Goal: Task Accomplishment & Management: Complete application form

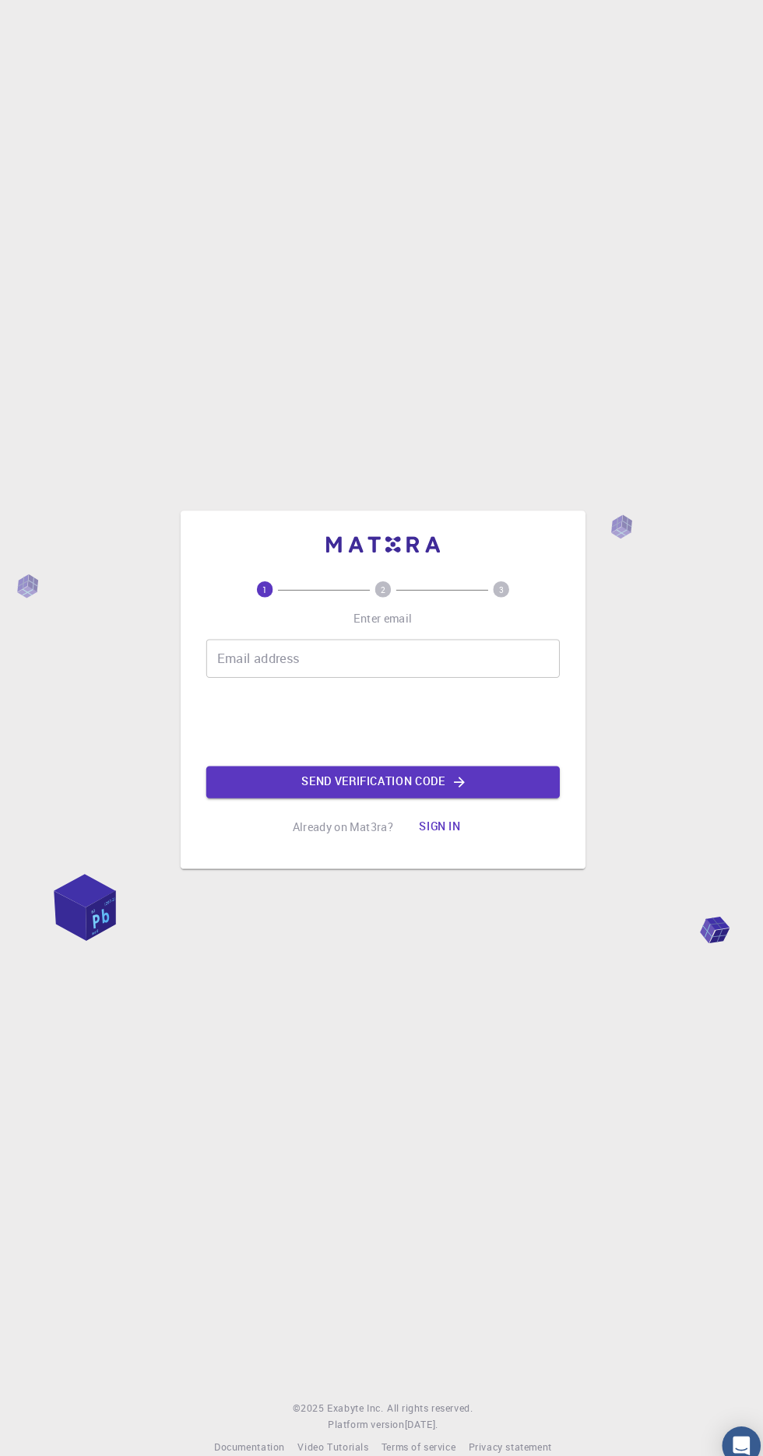
click at [249, 678] on div "Email address Email address" at bounding box center [381, 659] width 342 height 37
type input "Nishi"
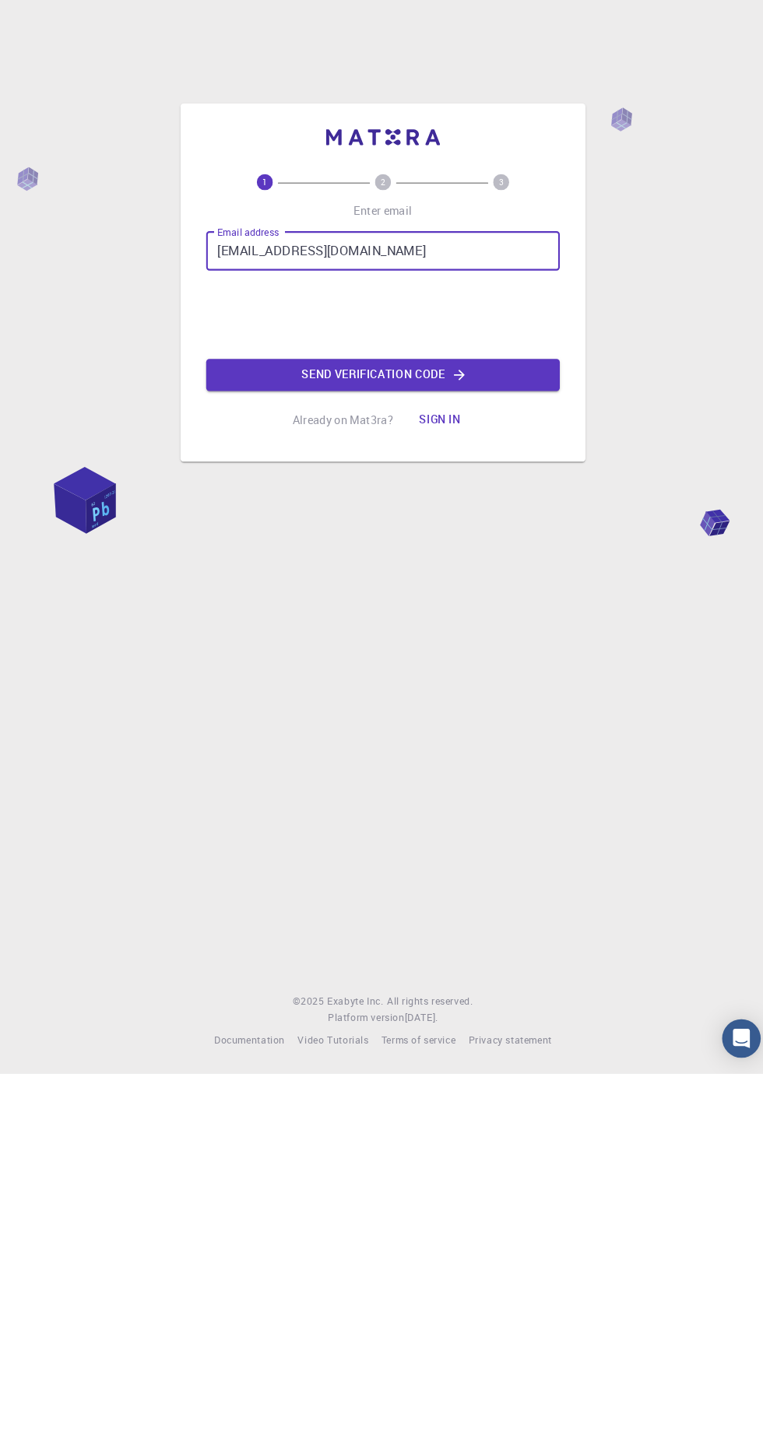
type input "[EMAIL_ADDRESS][DOMAIN_NAME]"
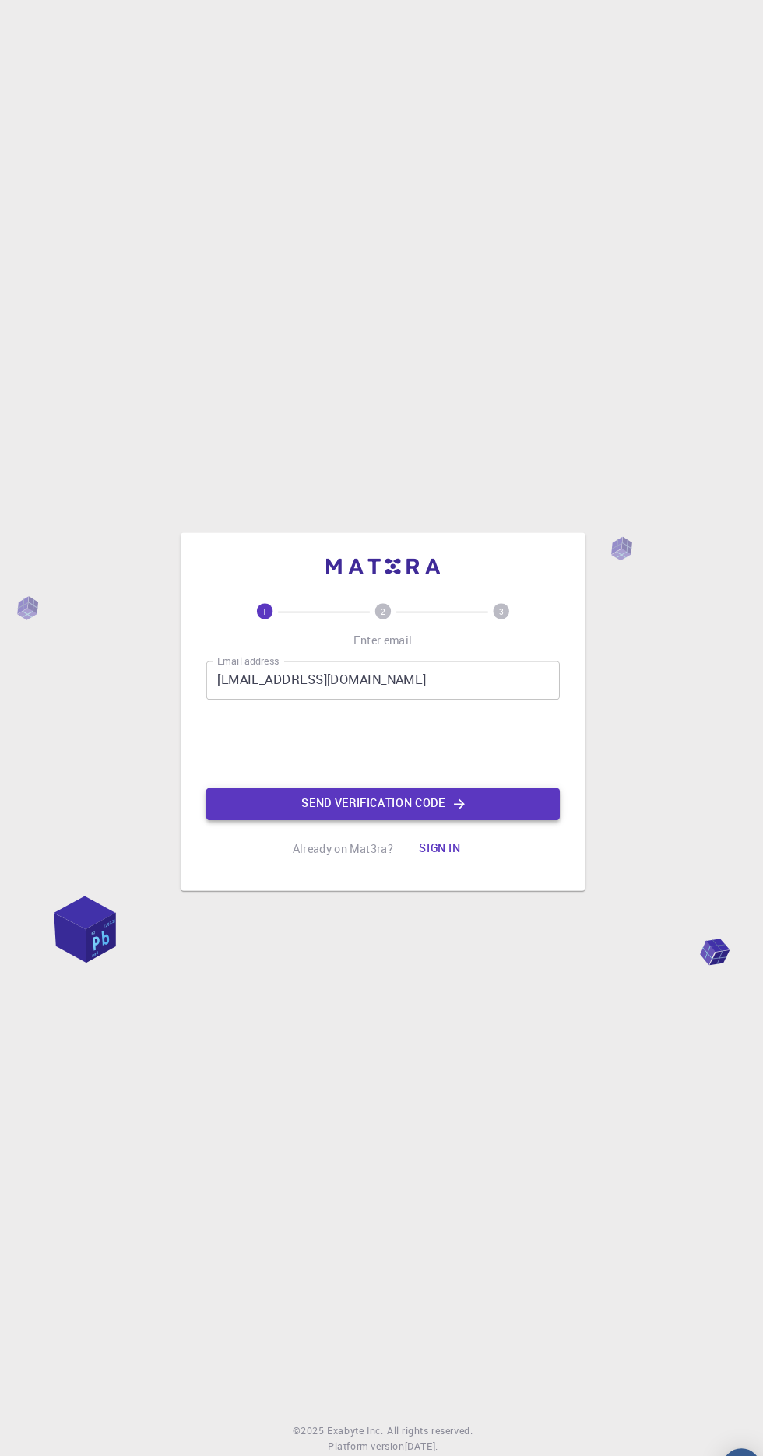
click at [525, 795] on button "Send verification code" at bounding box center [381, 779] width 342 height 31
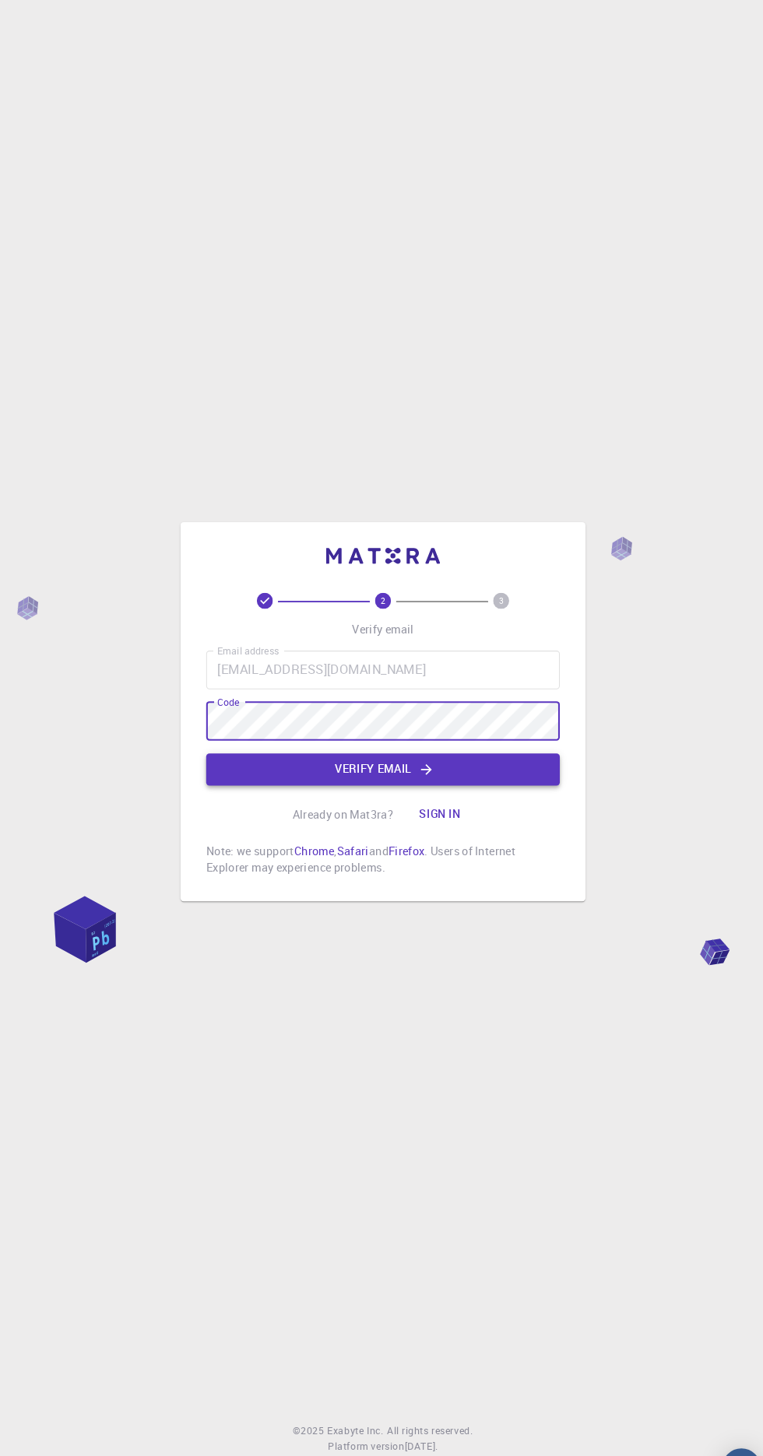
click at [458, 761] on button "Verify email" at bounding box center [381, 745] width 342 height 31
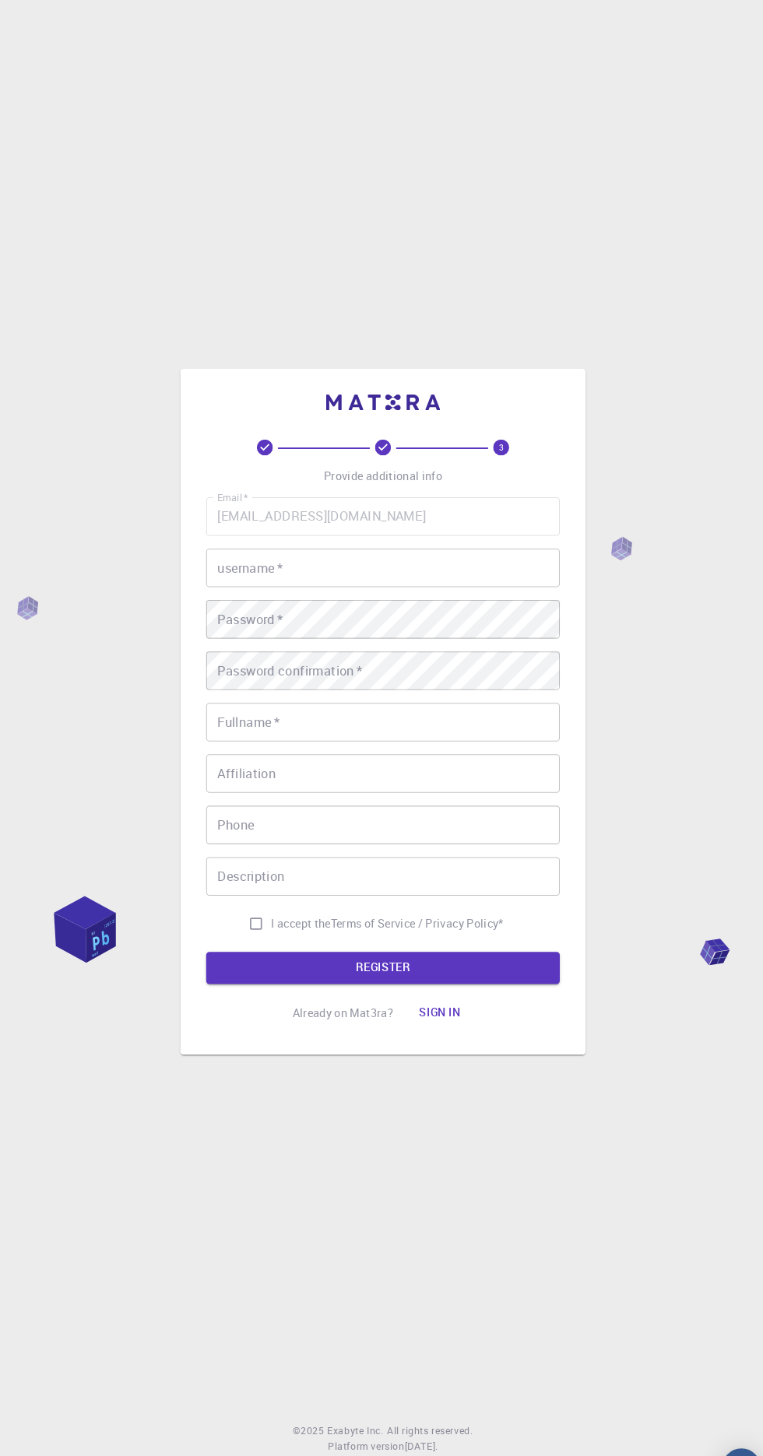
click at [451, 569] on input "username   *" at bounding box center [381, 550] width 342 height 37
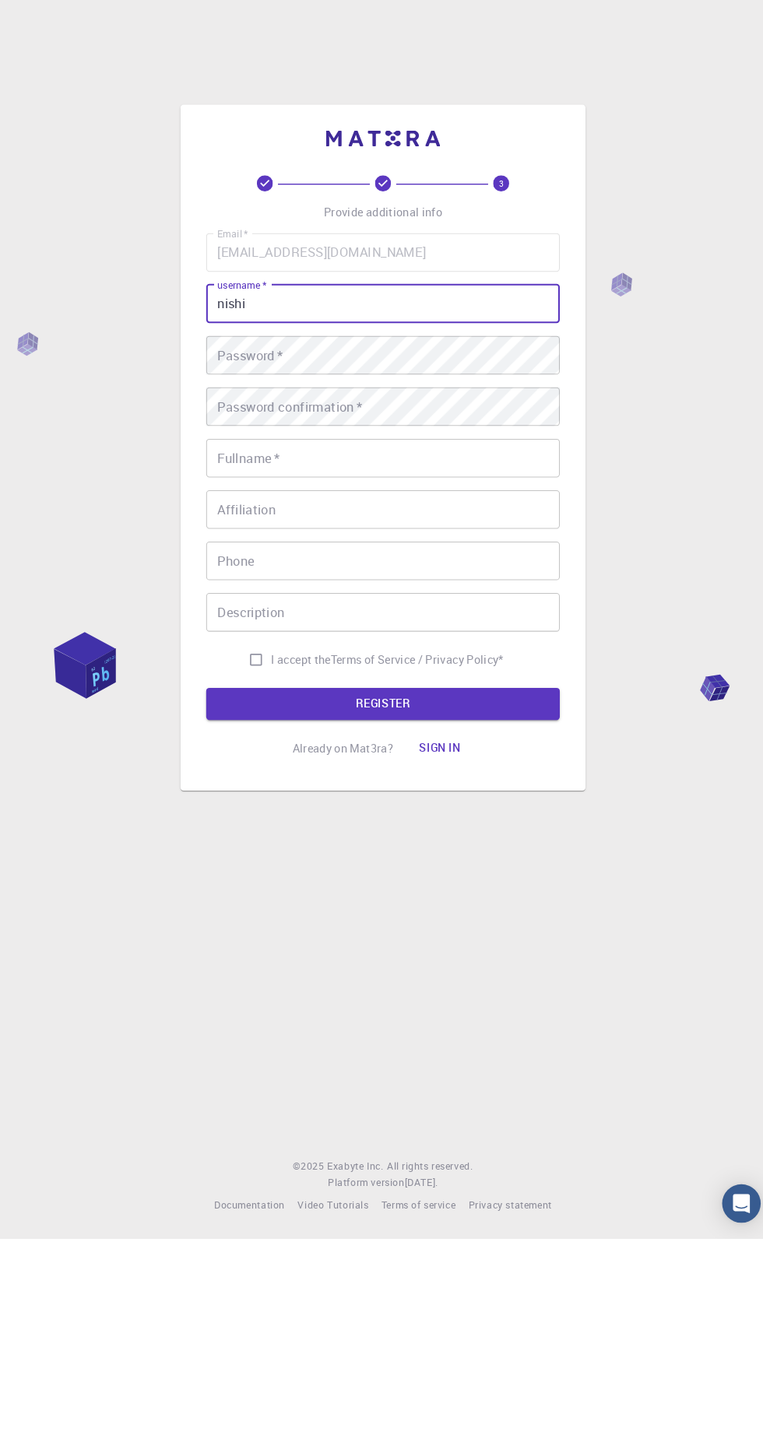
type input "nishi"
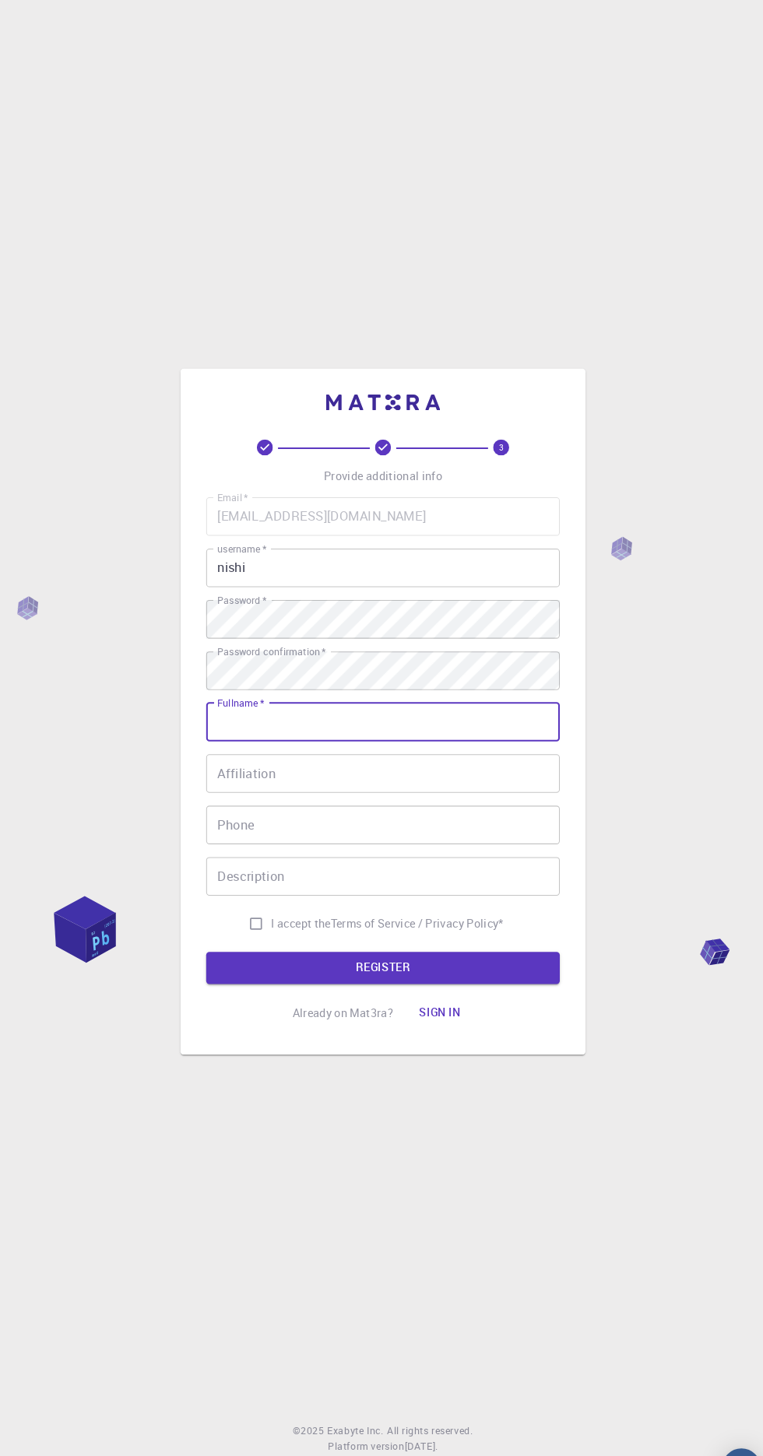
click at [478, 718] on input "Fullname   *" at bounding box center [381, 699] width 342 height 37
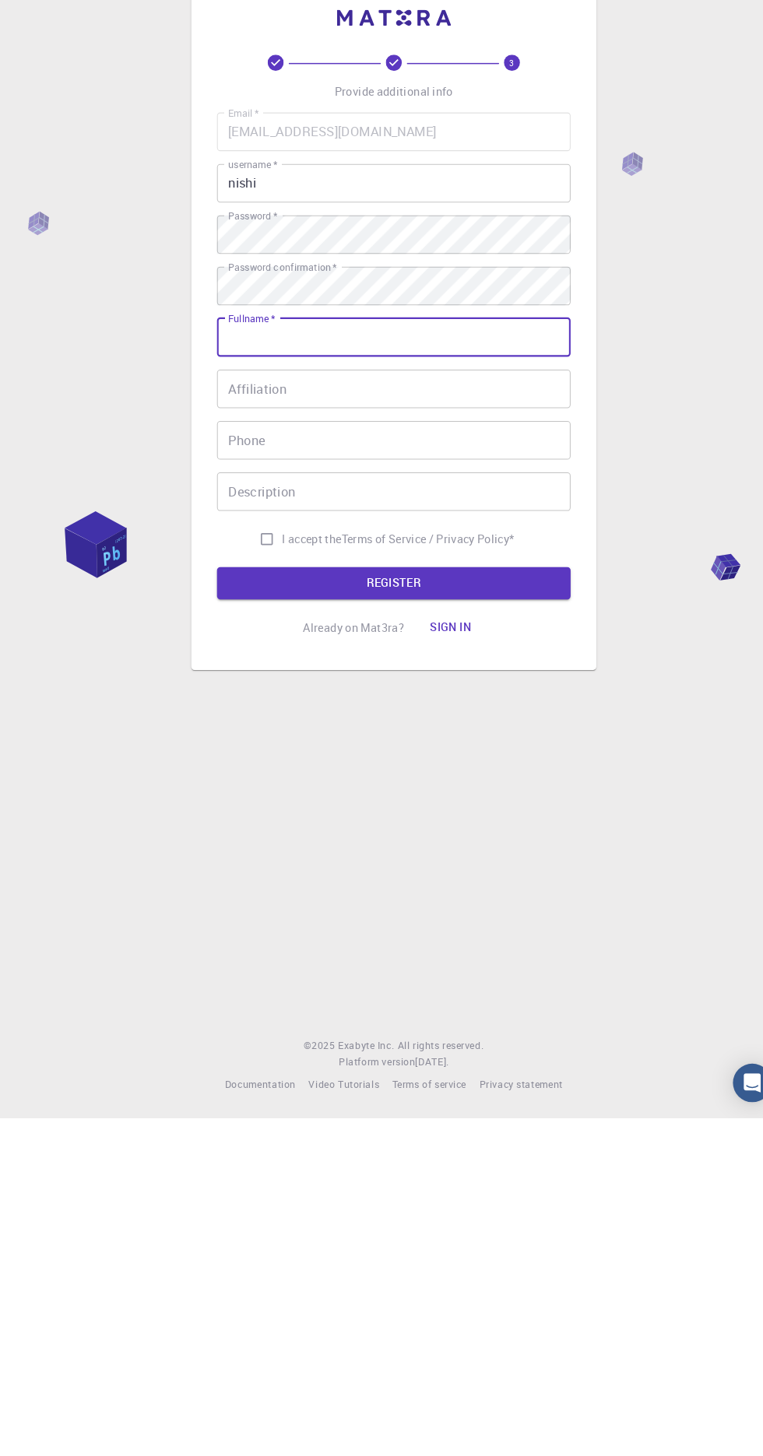
type input "Nishi Prabhat Hazarika"
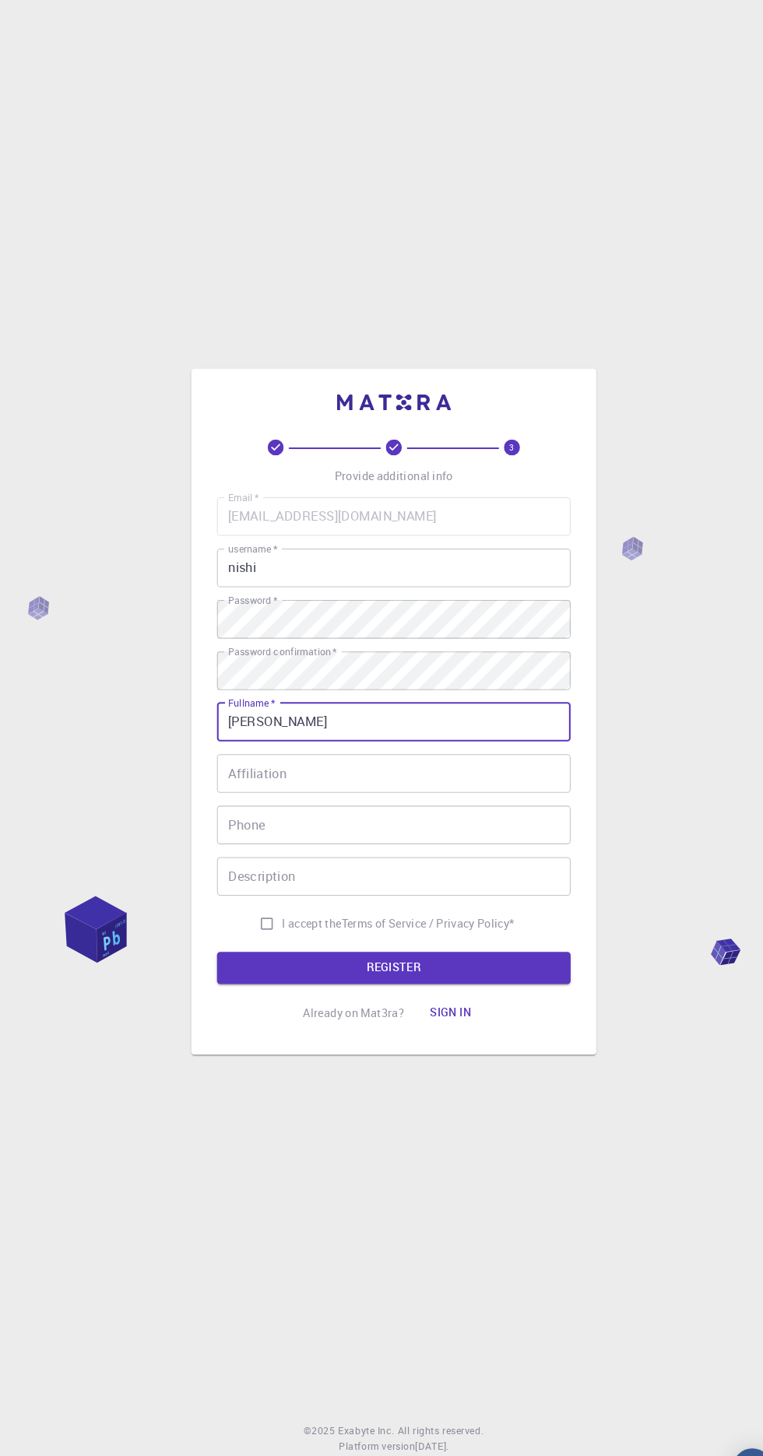
click at [467, 768] on input "Affiliation" at bounding box center [381, 749] width 342 height 37
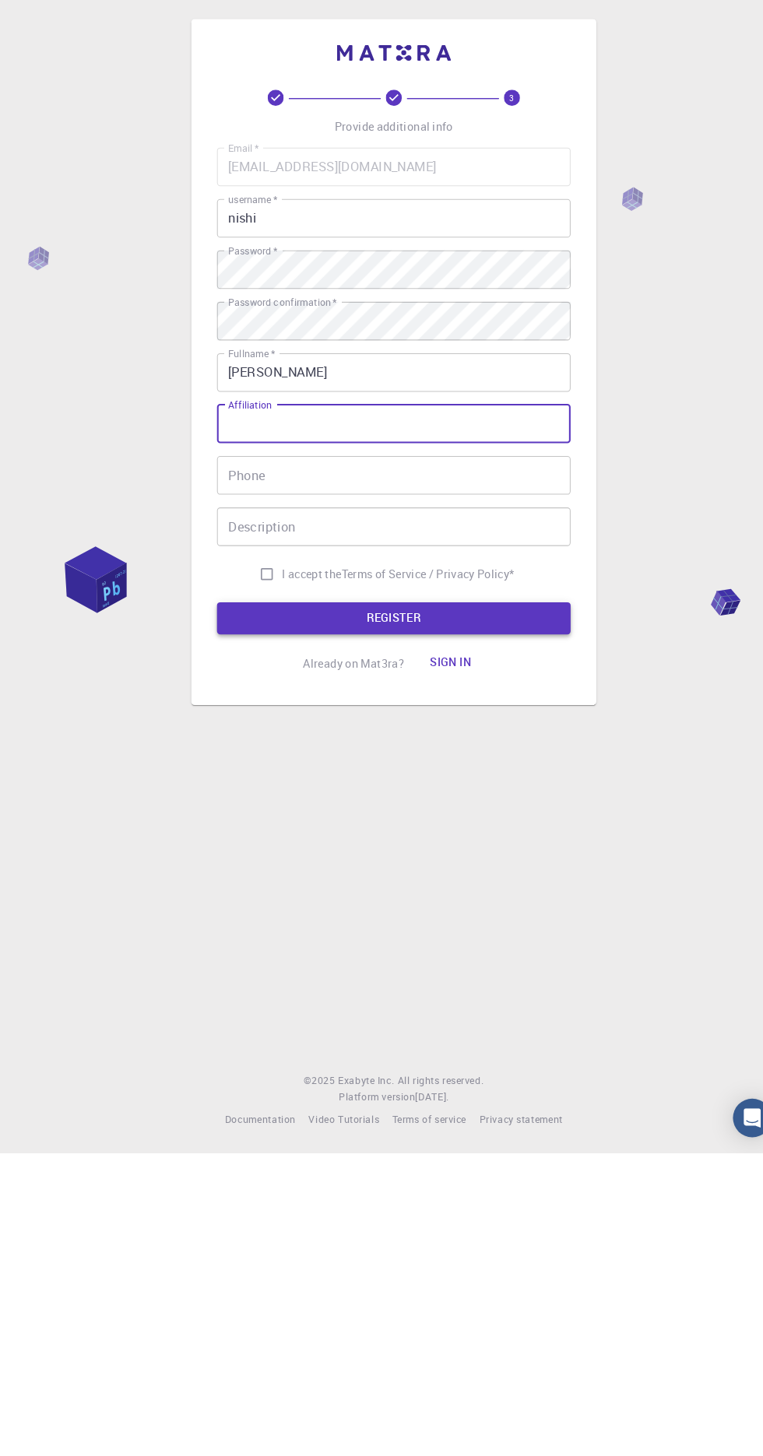
click at [503, 954] on button "REGISTER" at bounding box center [381, 937] width 342 height 31
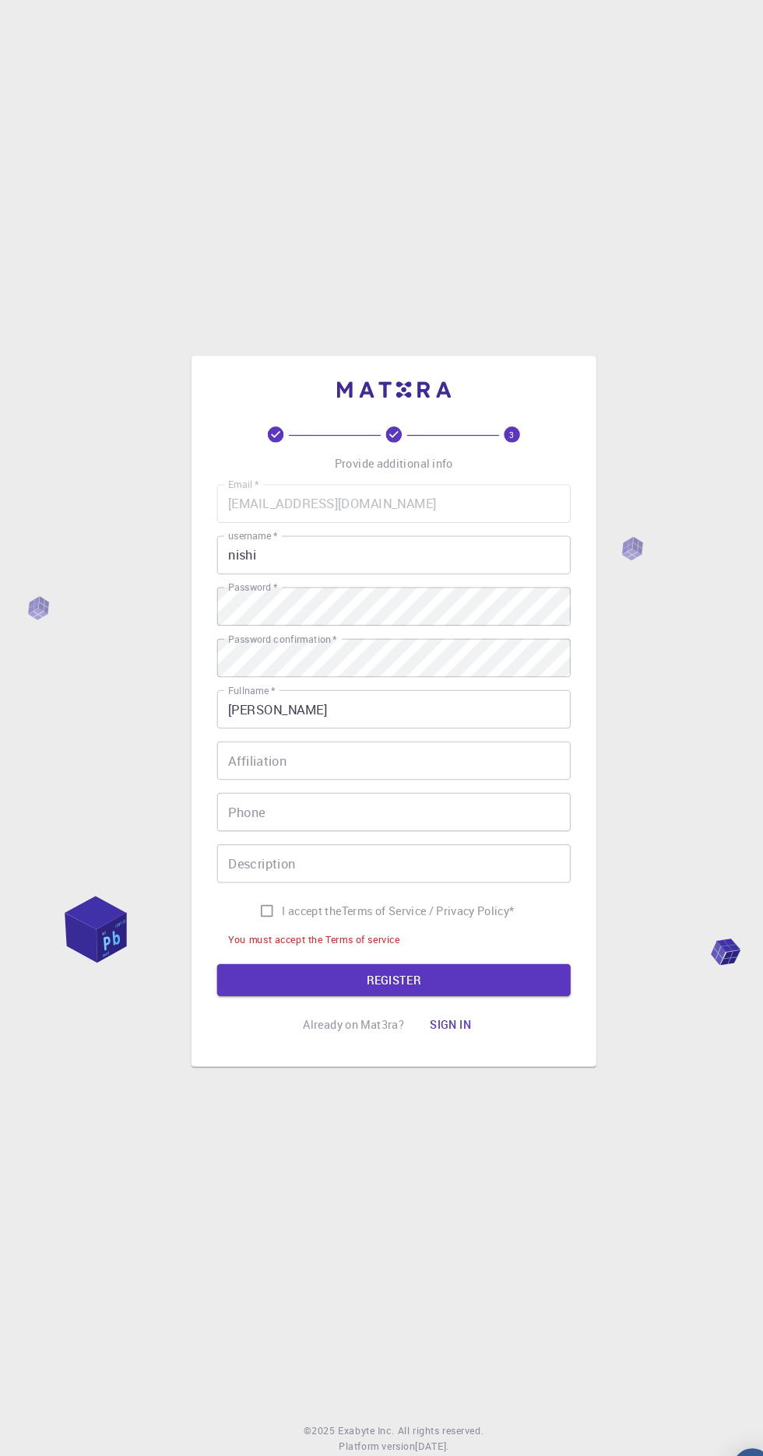
click at [228, 855] on input "Description" at bounding box center [381, 836] width 342 height 37
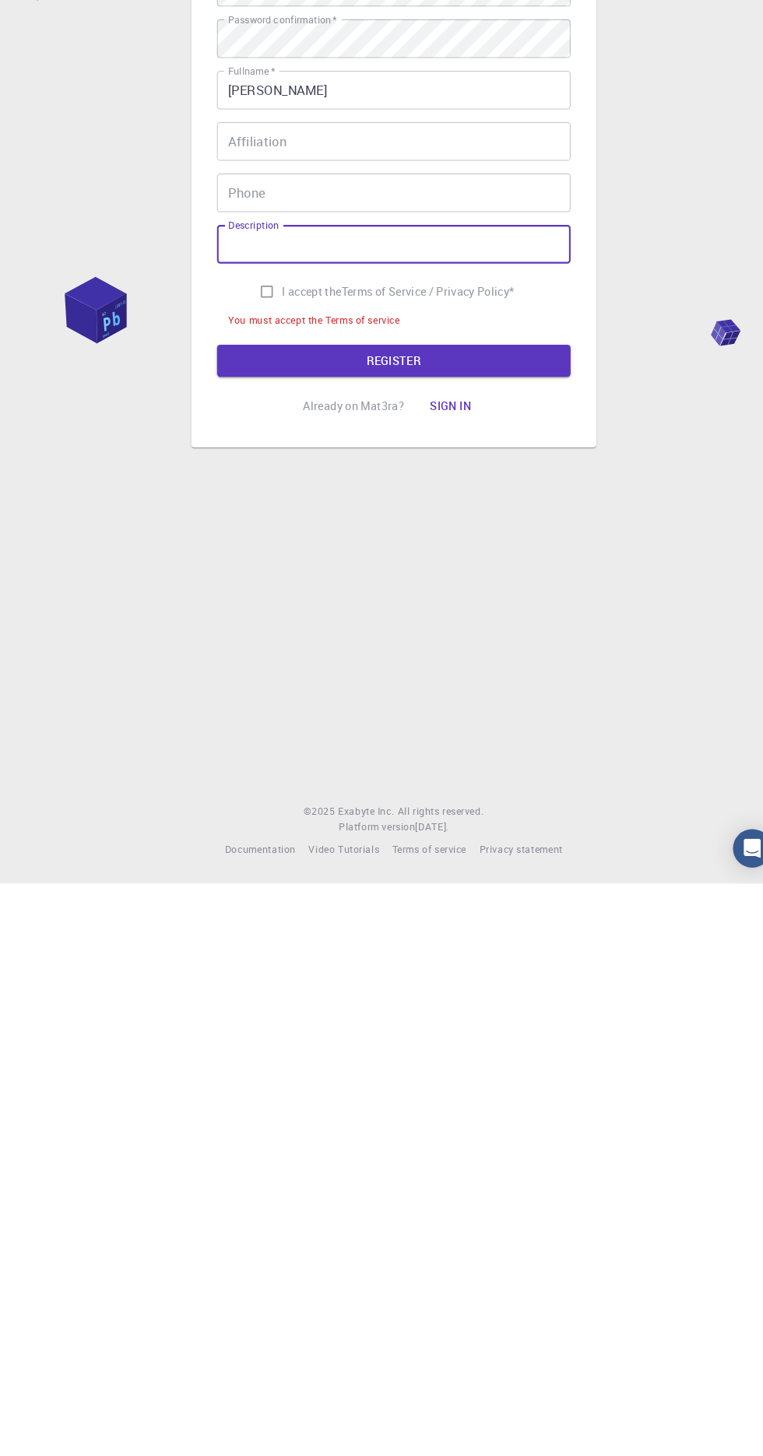
click at [278, 919] on div "You must accept the Terms of service" at bounding box center [304, 911] width 166 height 16
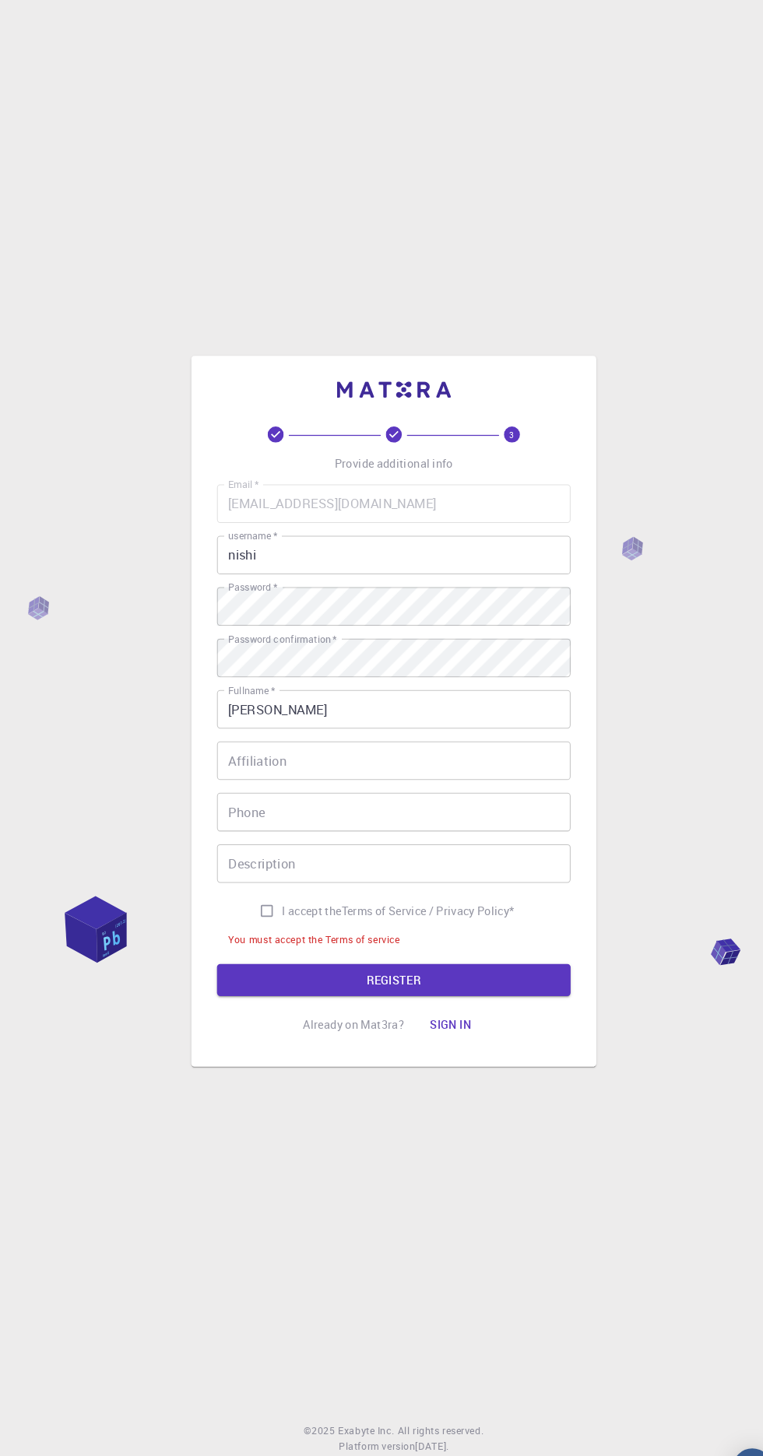
click at [253, 897] on input "I accept the Terms of Service / Privacy Policy *" at bounding box center [259, 883] width 30 height 30
checkbox input "true"
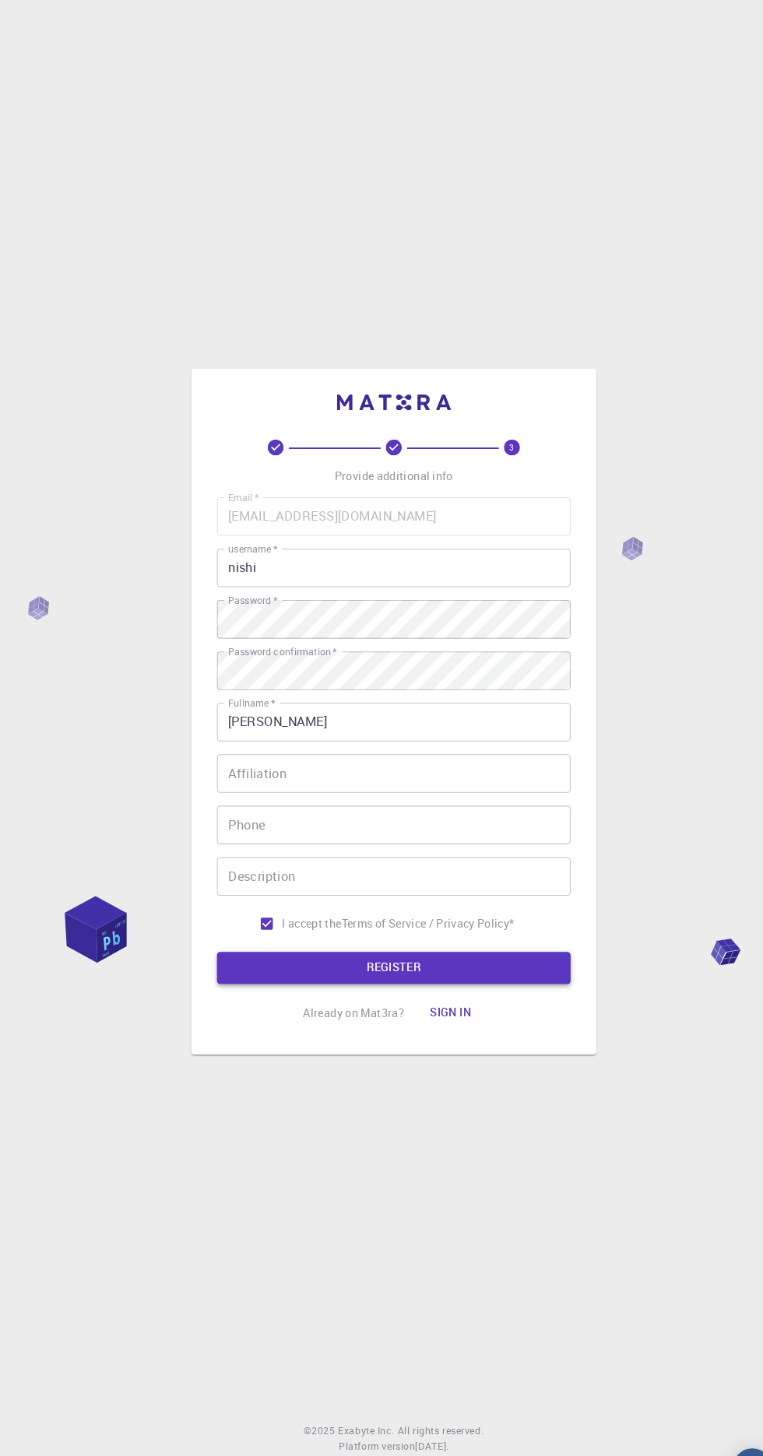
click at [432, 954] on button "REGISTER" at bounding box center [381, 937] width 342 height 31
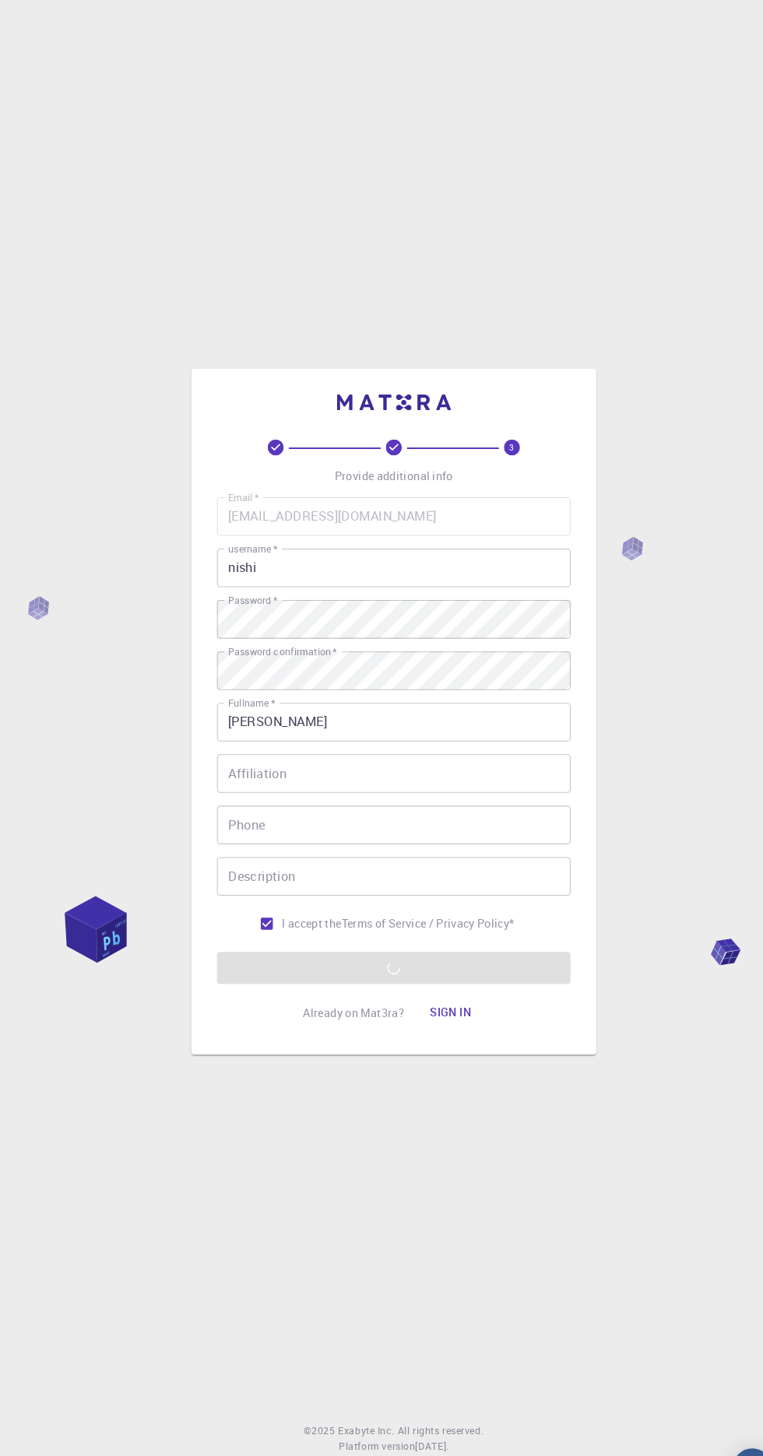
click at [534, 954] on form "Email   * nishiprabhathazarika@gmail.com Email   * username   * nishi username …" at bounding box center [381, 718] width 342 height 472
